Goal: Obtain resource: Obtain resource

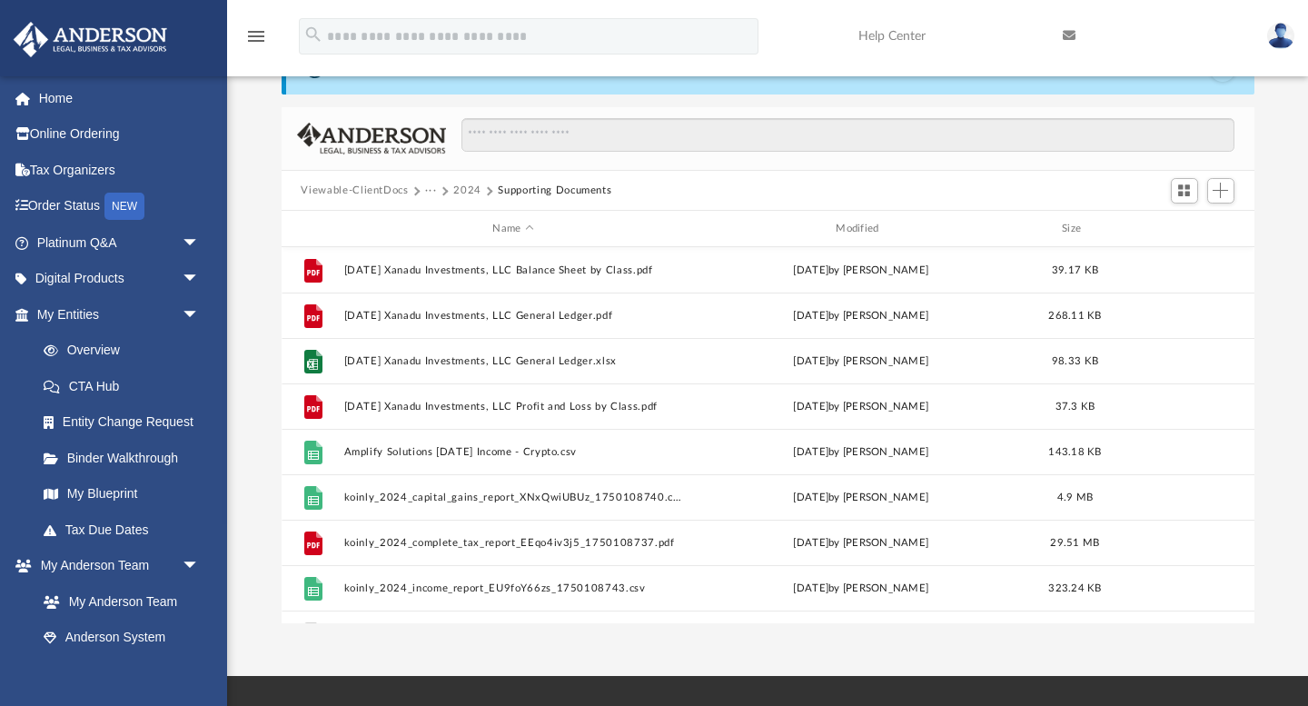
scroll to position [412, 973]
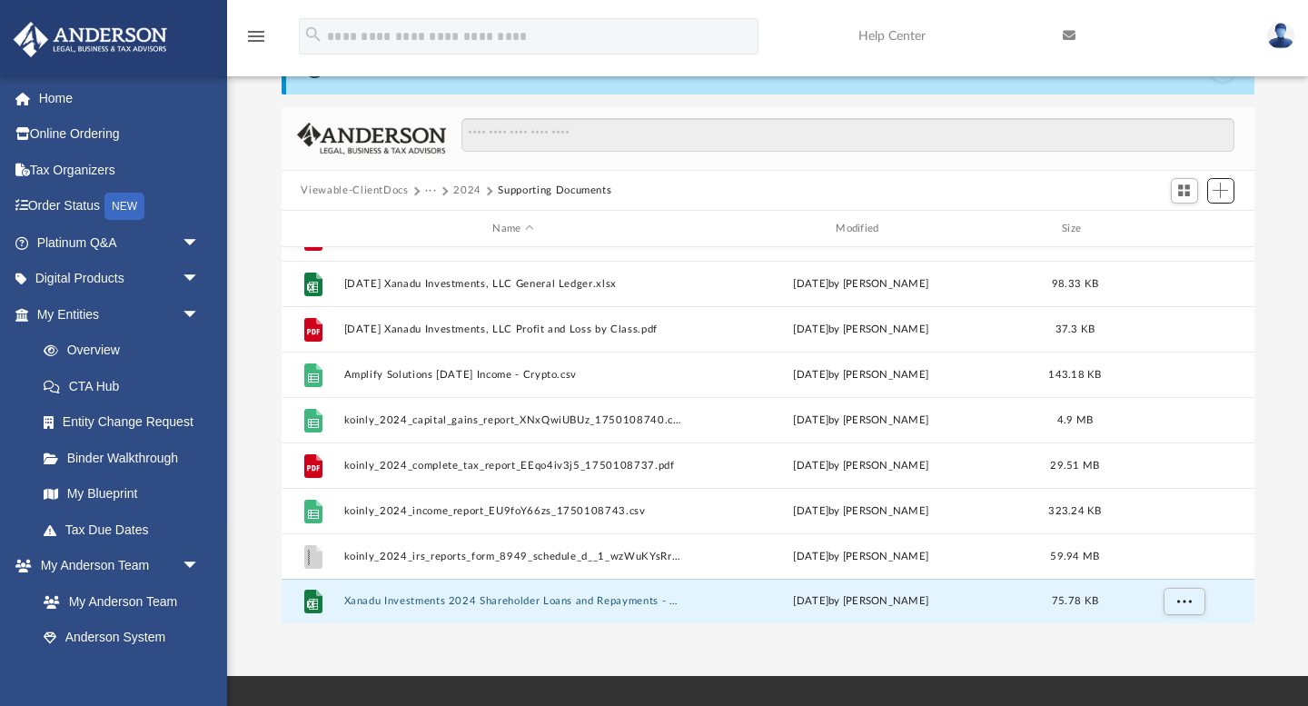
drag, startPoint x: 1223, startPoint y: 195, endPoint x: 585, endPoint y: 210, distance: 637.8
click at [585, 210] on div "Viewable-ClientDocs ··· 2024 Supporting Documents Name Modified Size File [DATE…" at bounding box center [768, 365] width 973 height 517
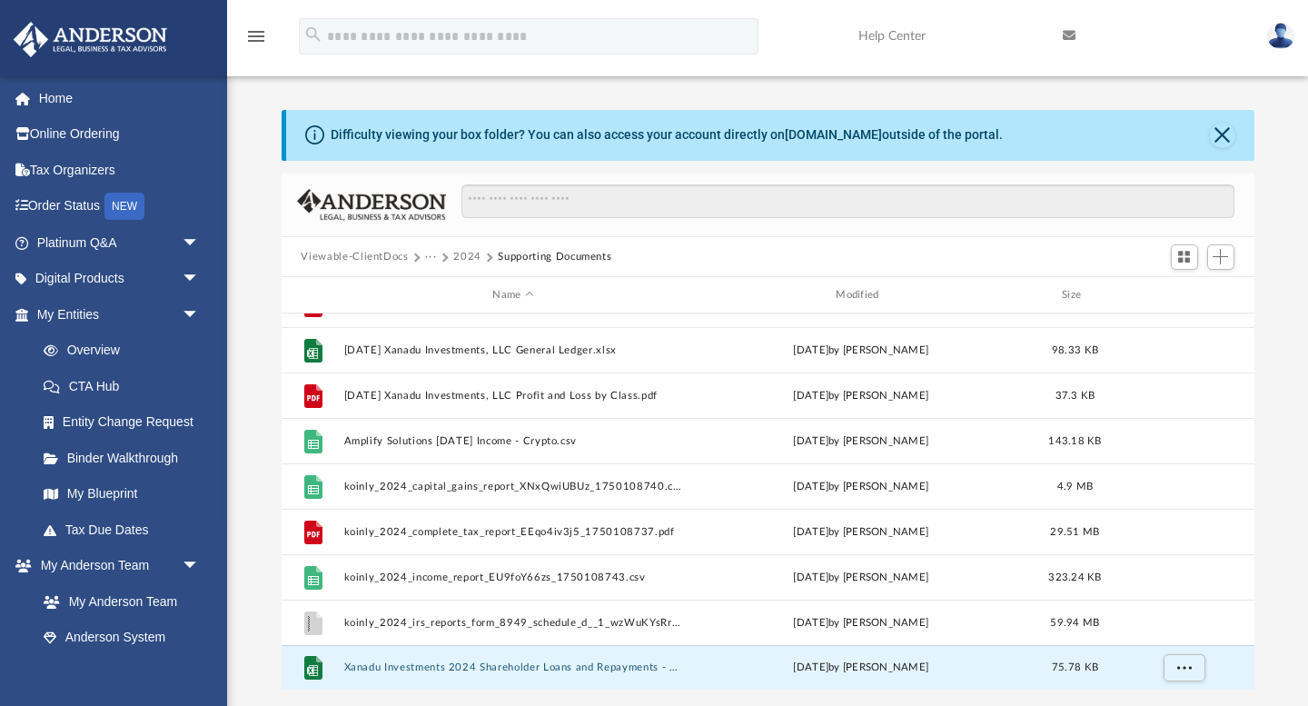
click at [1204, 135] on div "Difficulty viewing your box folder? You can also access your account directly o…" at bounding box center [770, 135] width 968 height 51
click at [1218, 134] on button "Close" at bounding box center [1222, 135] width 25 height 25
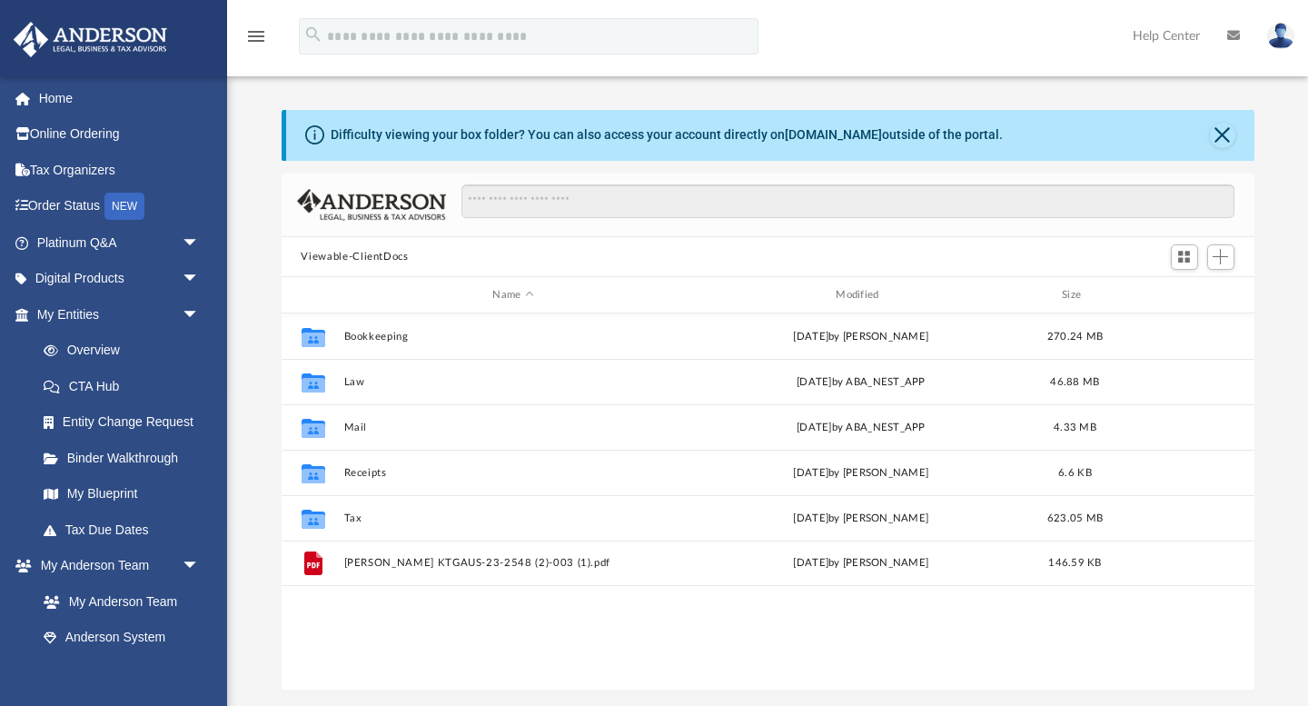
scroll to position [412, 973]
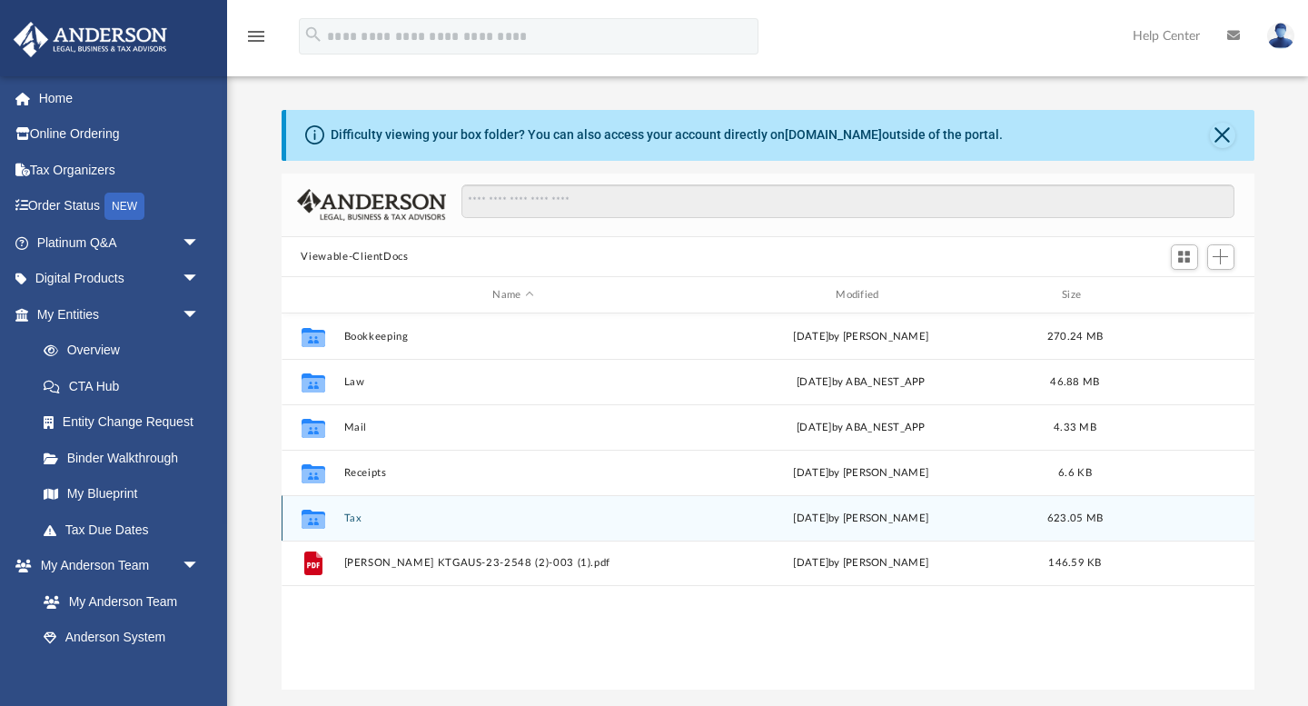
click at [356, 524] on div "Collaborated Folder Tax [DATE] by [PERSON_NAME] 623.05 MB" at bounding box center [768, 517] width 973 height 45
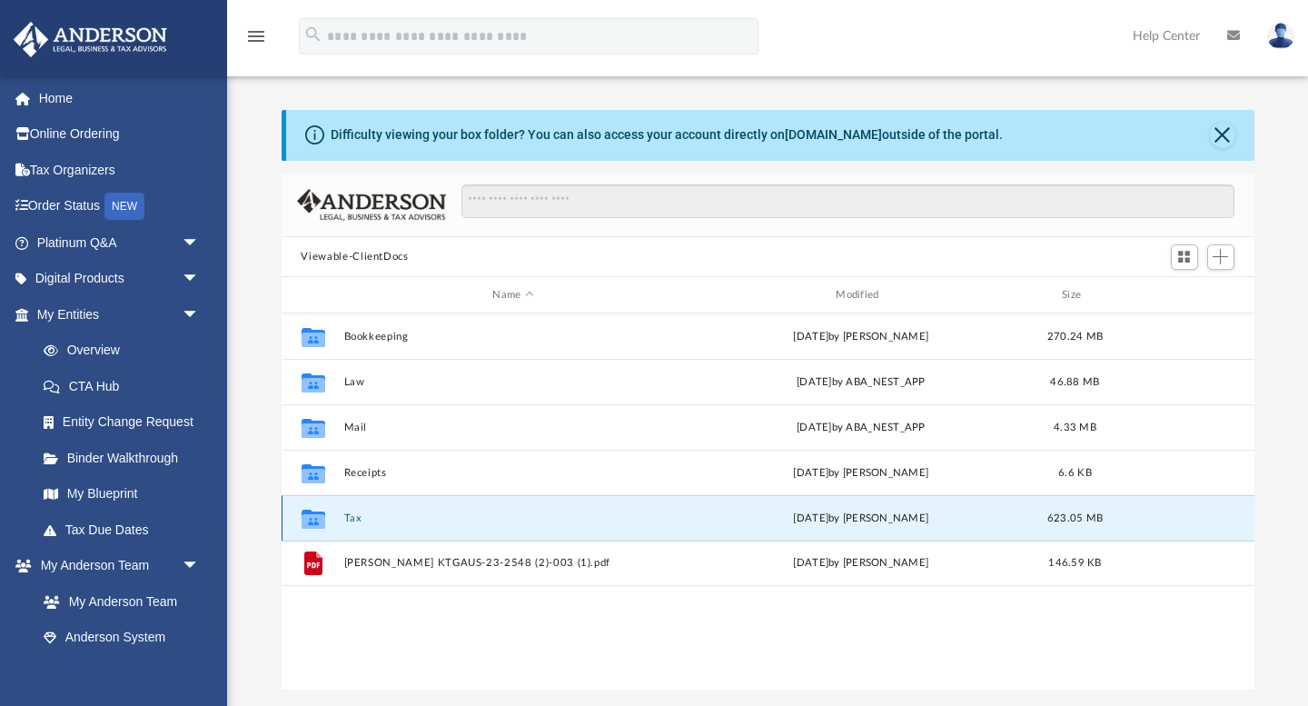
click at [356, 524] on div "Collaborated Folder Tax [DATE] by [PERSON_NAME] 623.05 MB" at bounding box center [768, 517] width 973 height 45
click at [347, 512] on button "Tax" at bounding box center [513, 518] width 340 height 12
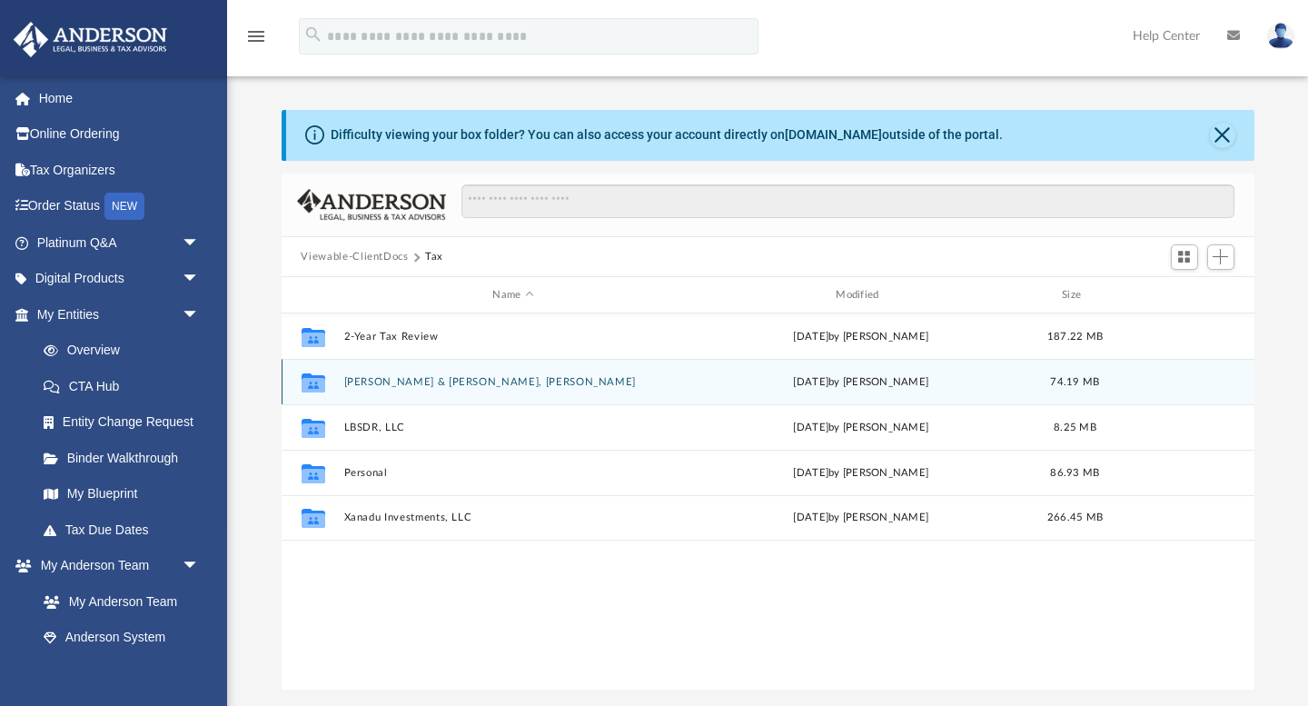
click at [401, 382] on button "[PERSON_NAME] & [PERSON_NAME], [PERSON_NAME]" at bounding box center [513, 382] width 340 height 12
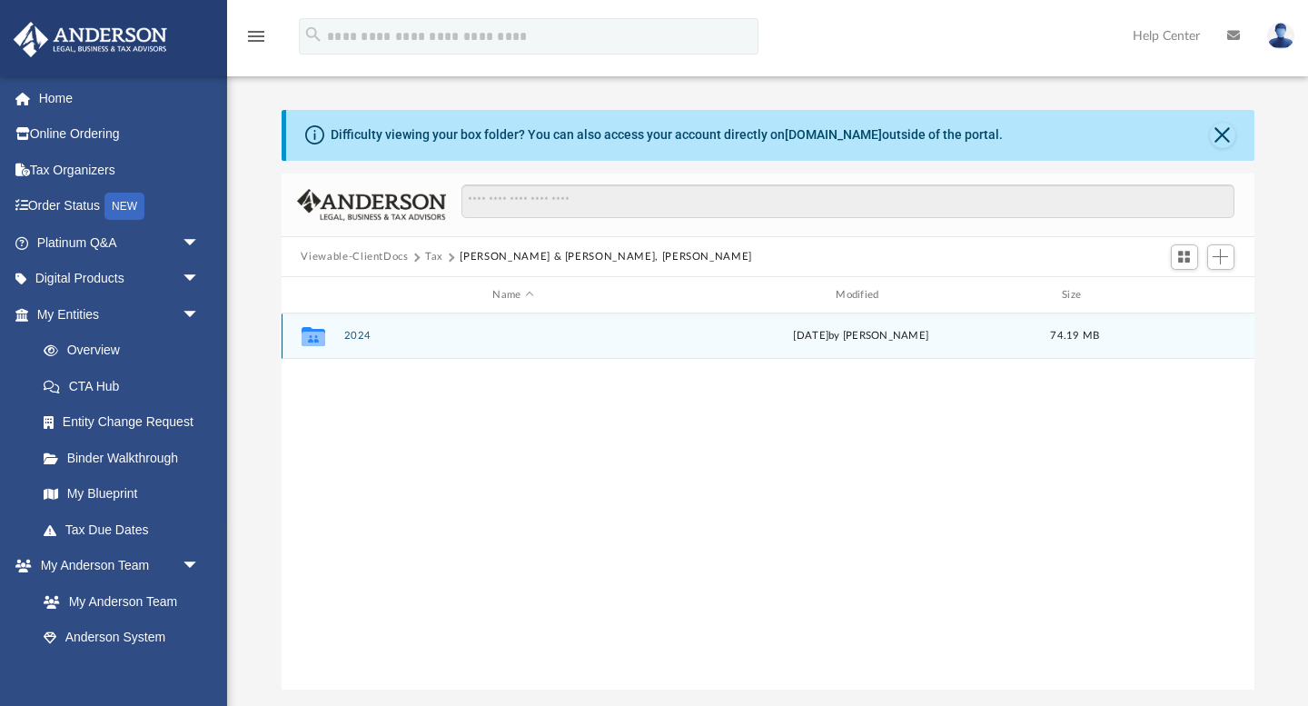
click at [357, 338] on button "2024" at bounding box center [513, 337] width 340 height 12
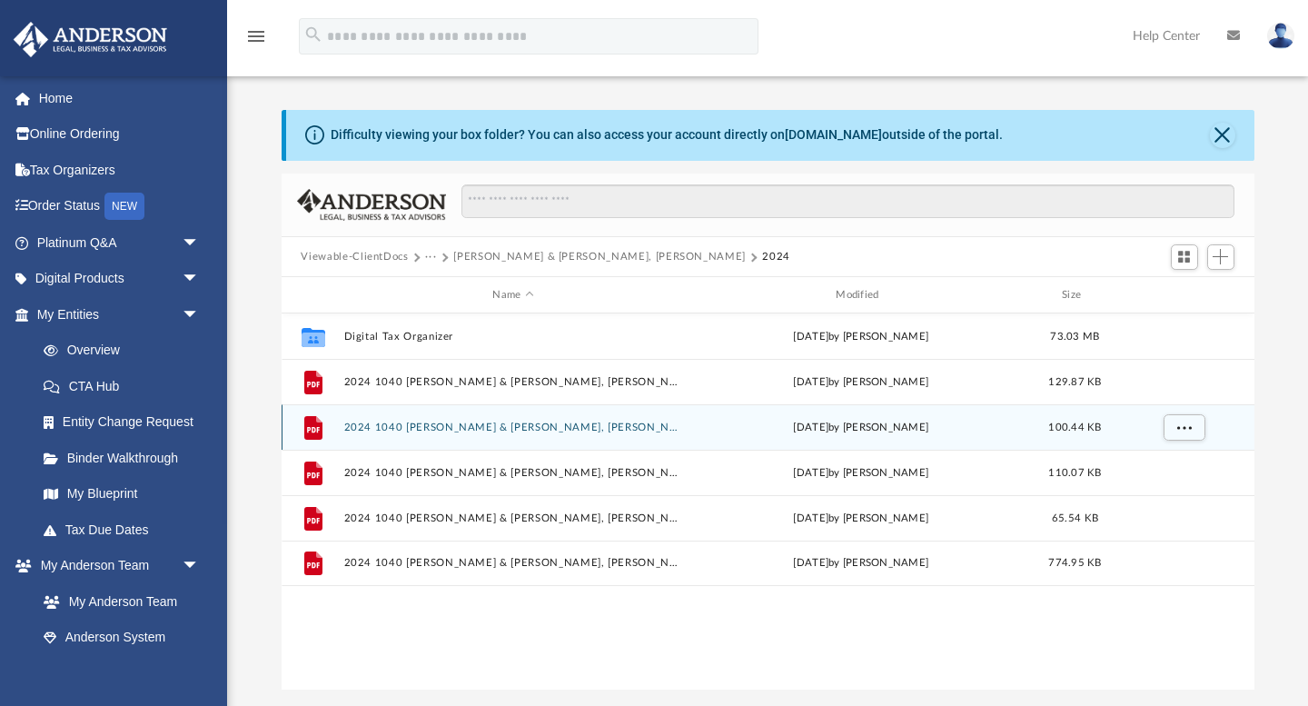
click at [531, 431] on button "2024 1040 [PERSON_NAME] & [PERSON_NAME], [PERSON_NAME] Instructions.pdf" at bounding box center [513, 427] width 340 height 12
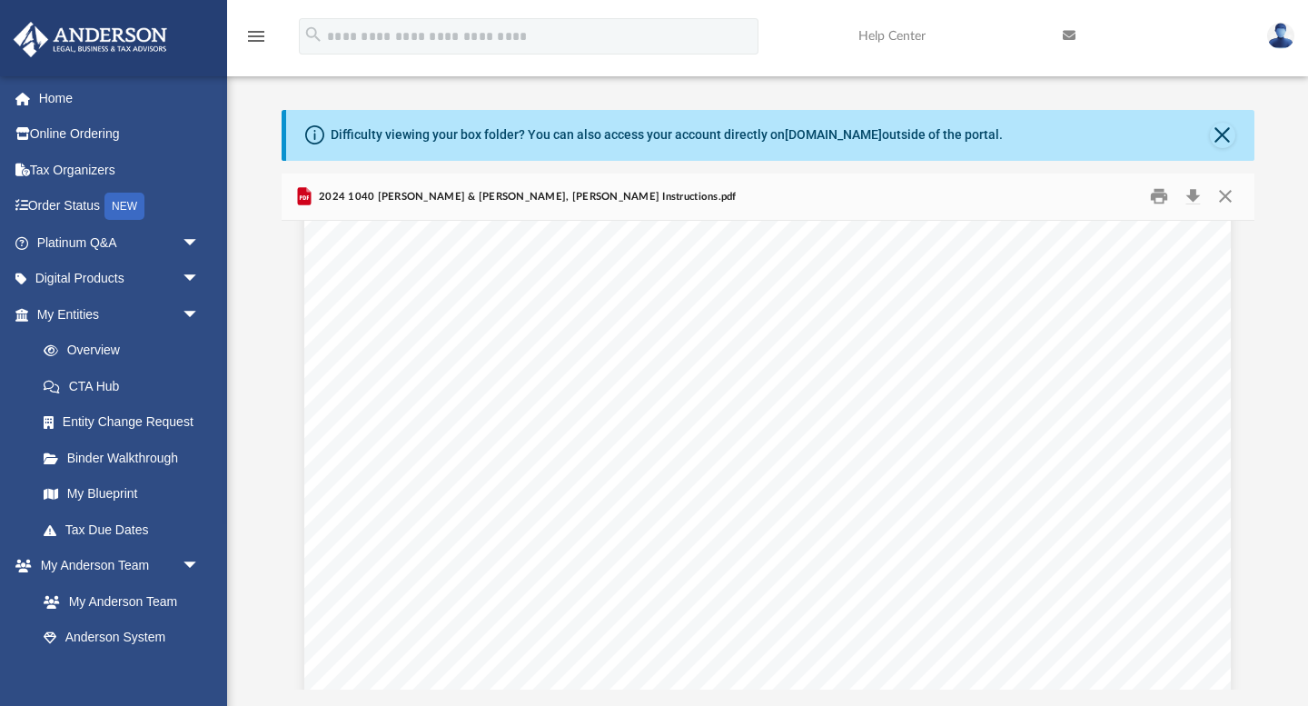
scroll to position [3816, 0]
